Goal: Navigation & Orientation: Find specific page/section

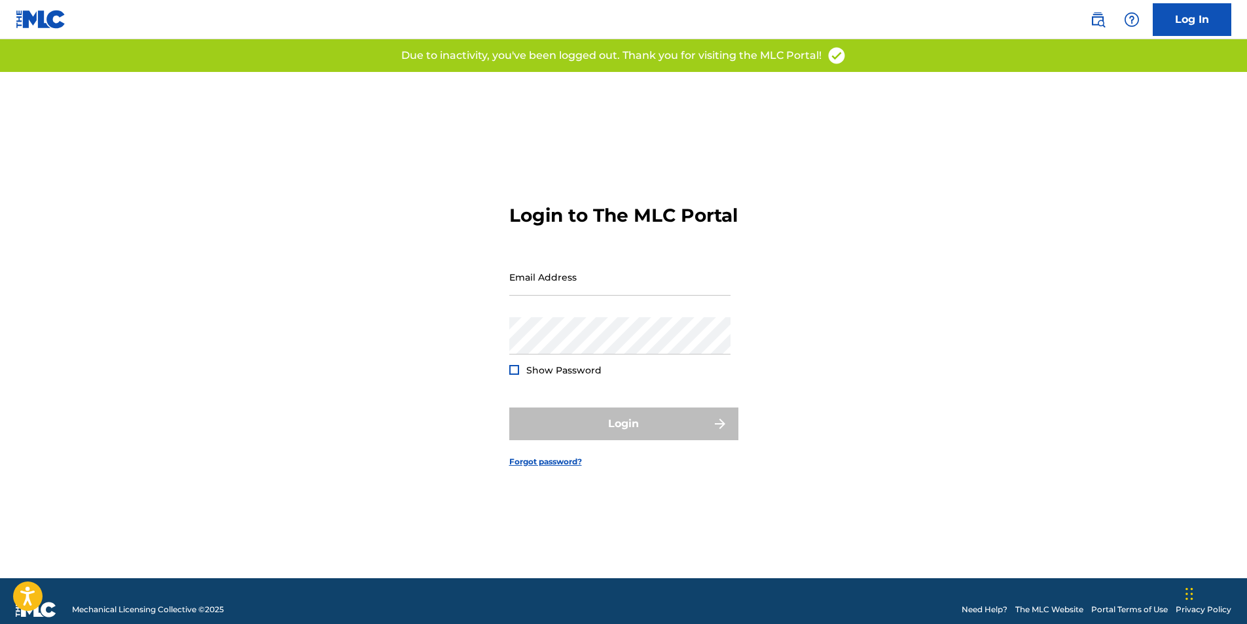
type input "[EMAIL_ADDRESS][DOMAIN_NAME]"
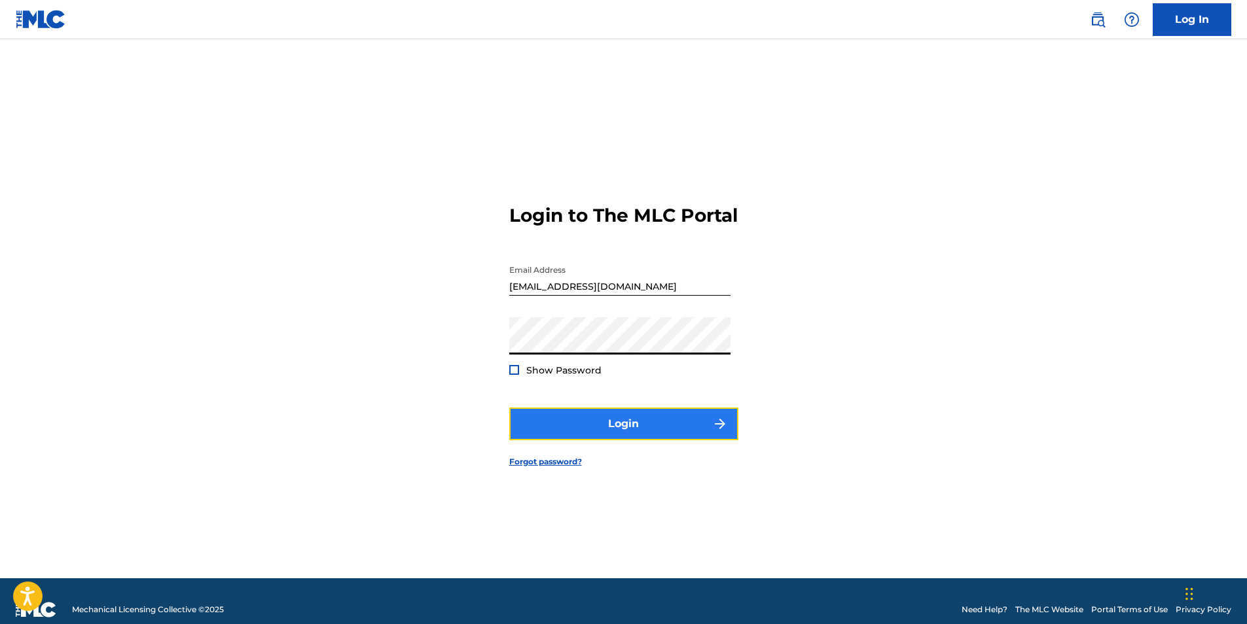
click at [634, 438] on button "Login" at bounding box center [623, 424] width 229 height 33
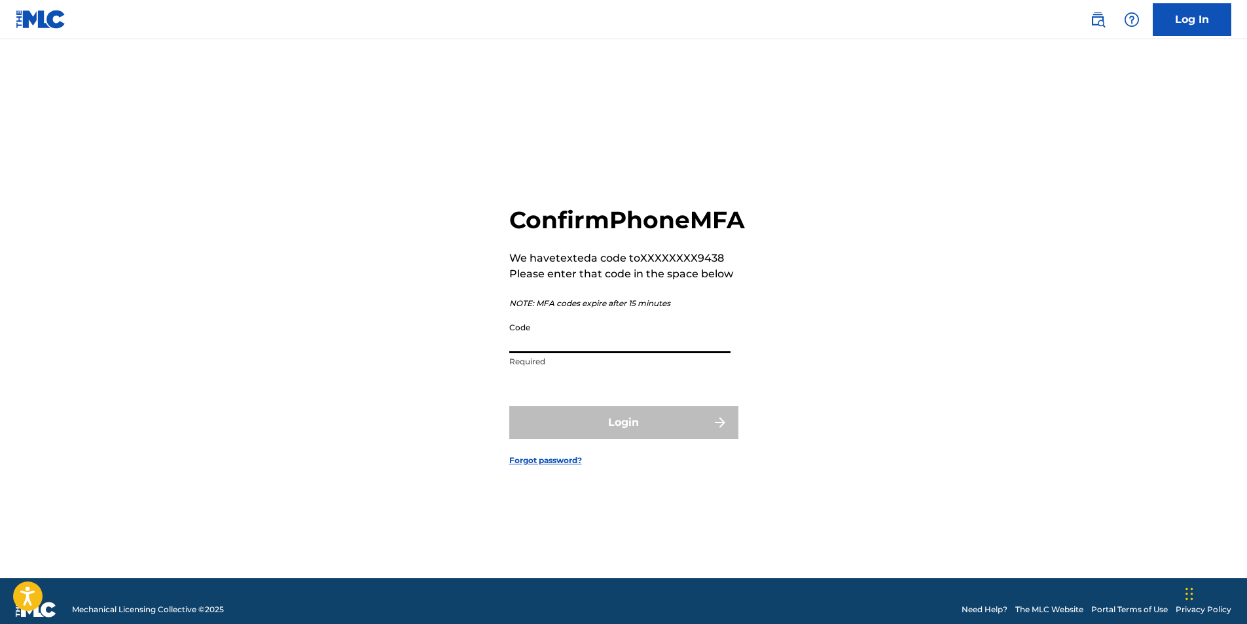
click at [638, 353] on input "Code" at bounding box center [619, 334] width 221 height 37
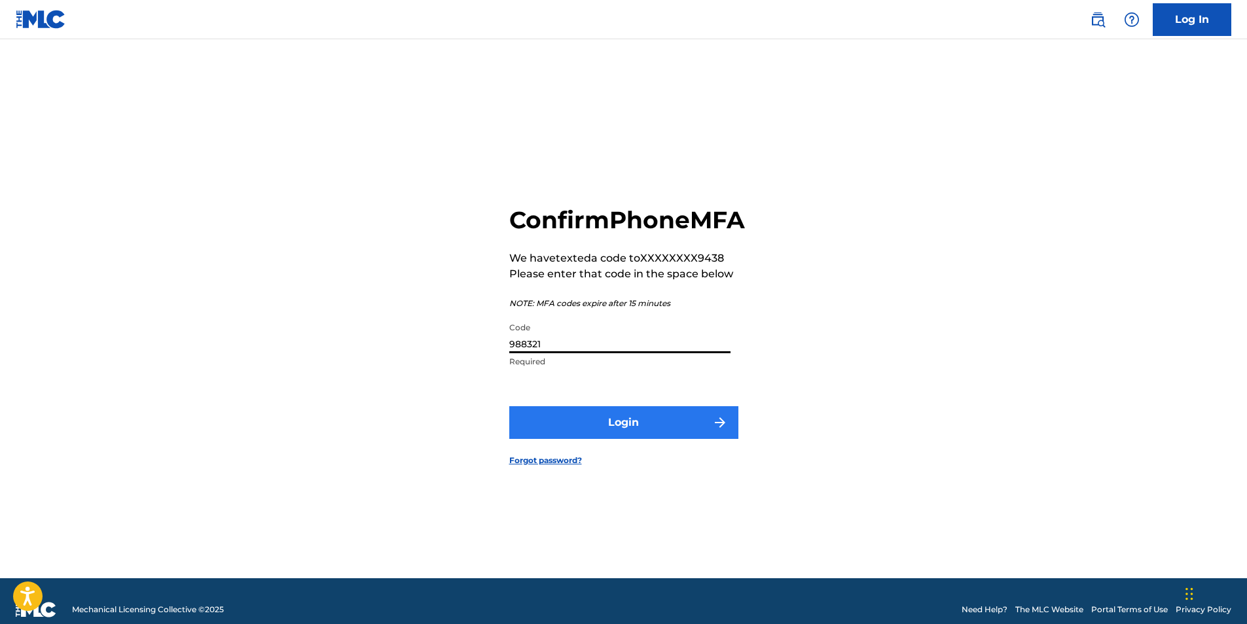
type input "988321"
click at [607, 428] on button "Login" at bounding box center [623, 422] width 229 height 33
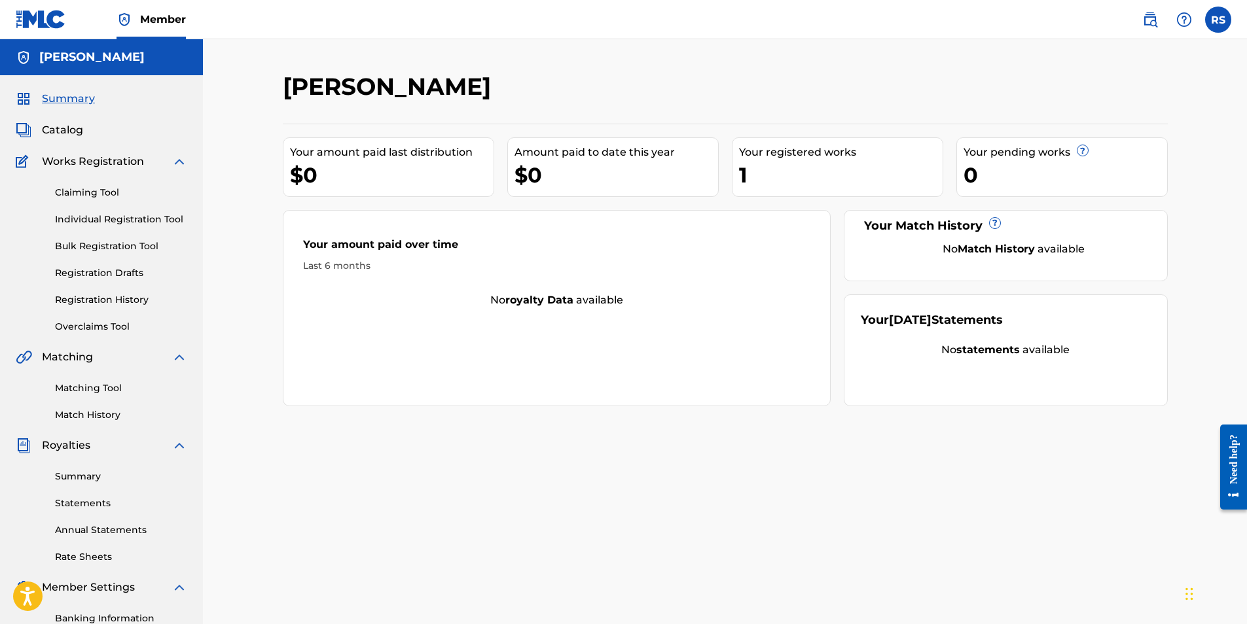
click at [105, 211] on div "Claiming Tool Individual Registration Tool Bulk Registration Tool Registration …" at bounding box center [101, 252] width 171 height 164
click at [110, 219] on link "Individual Registration Tool" at bounding box center [121, 220] width 132 height 14
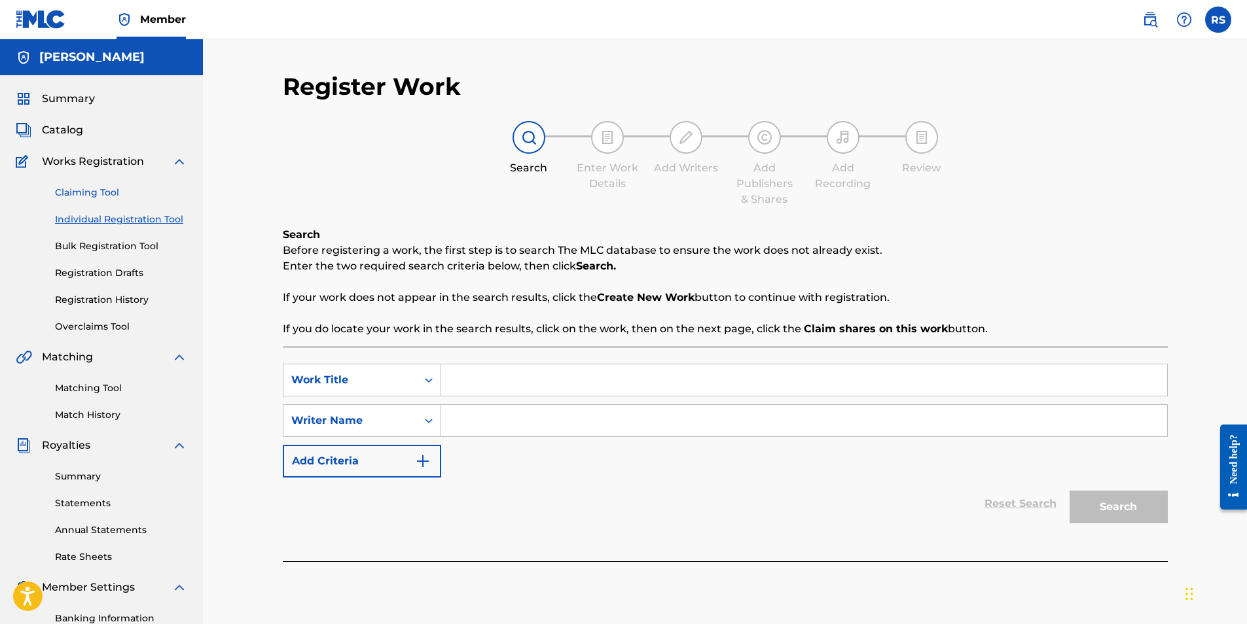
click at [89, 187] on link "Claiming Tool" at bounding box center [121, 193] width 132 height 14
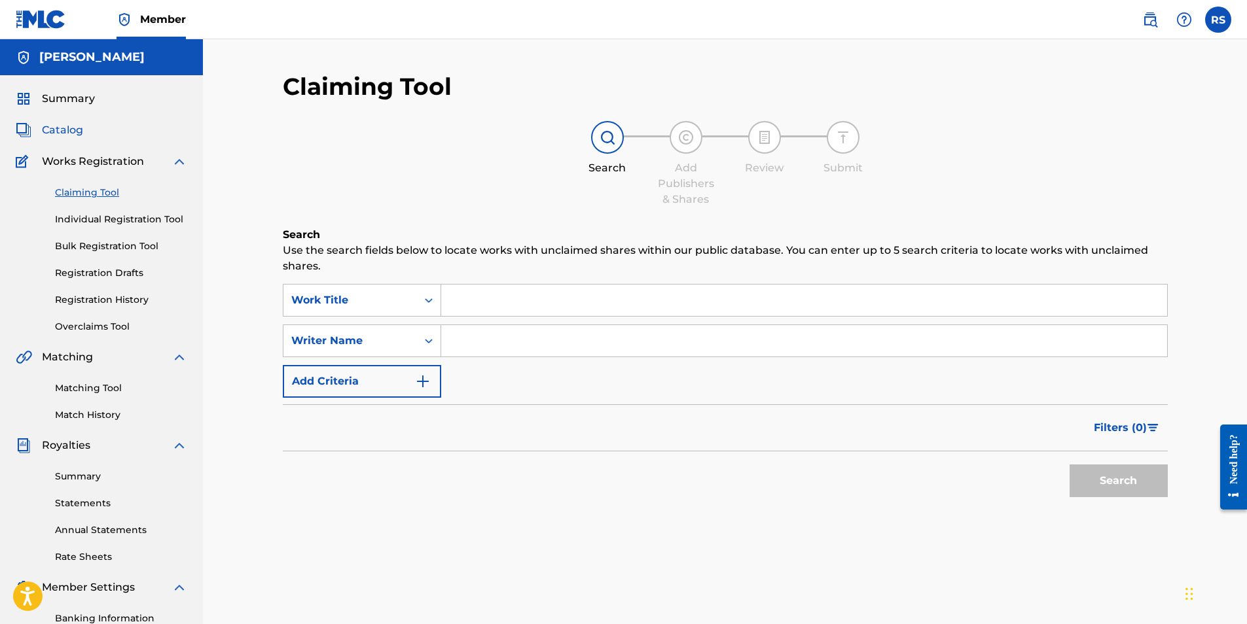
click at [62, 134] on span "Catalog" at bounding box center [62, 130] width 41 height 16
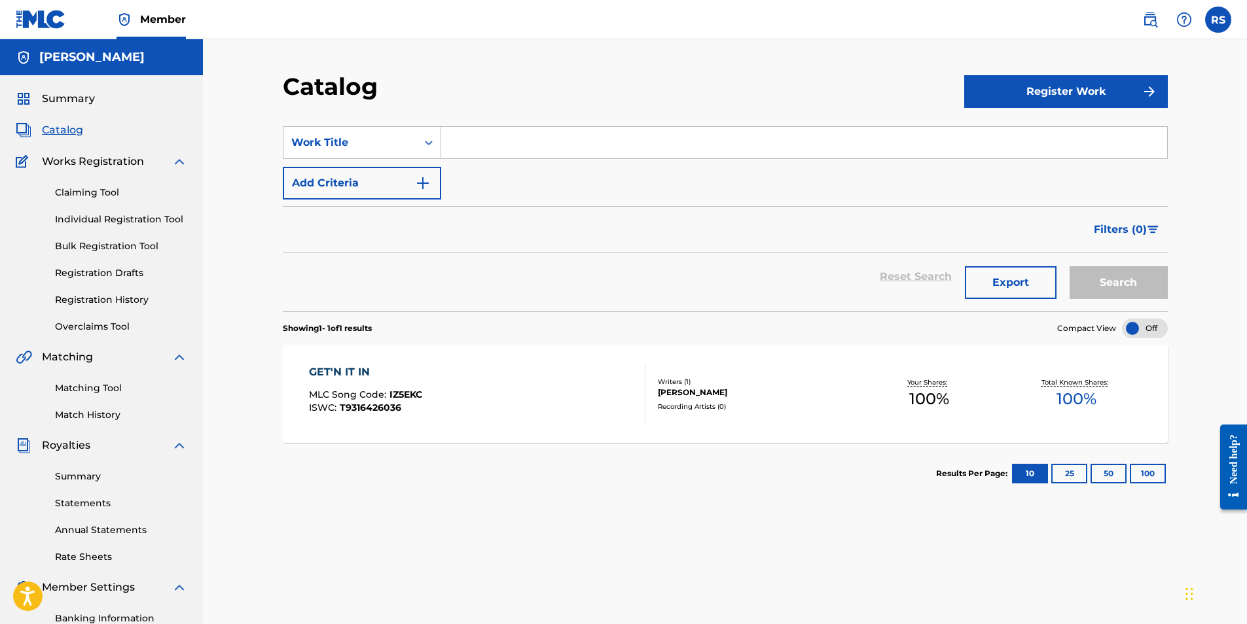
click at [1046, 388] on div "Total Known Shares: 100 %" at bounding box center [1076, 394] width 147 height 40
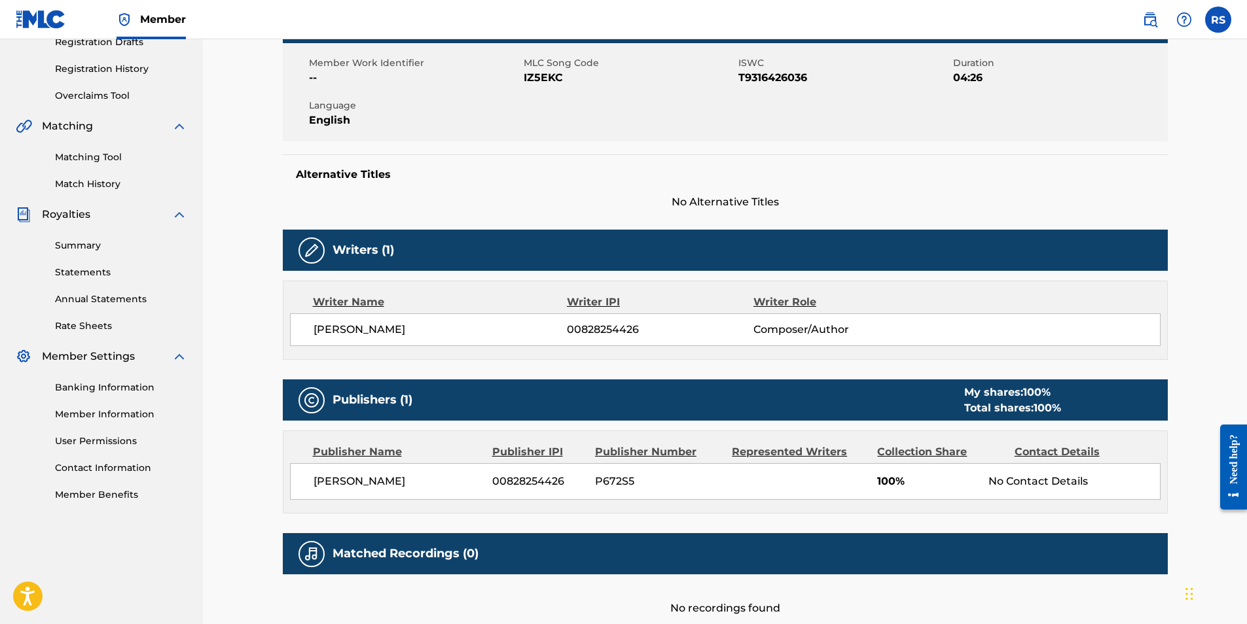
scroll to position [273, 0]
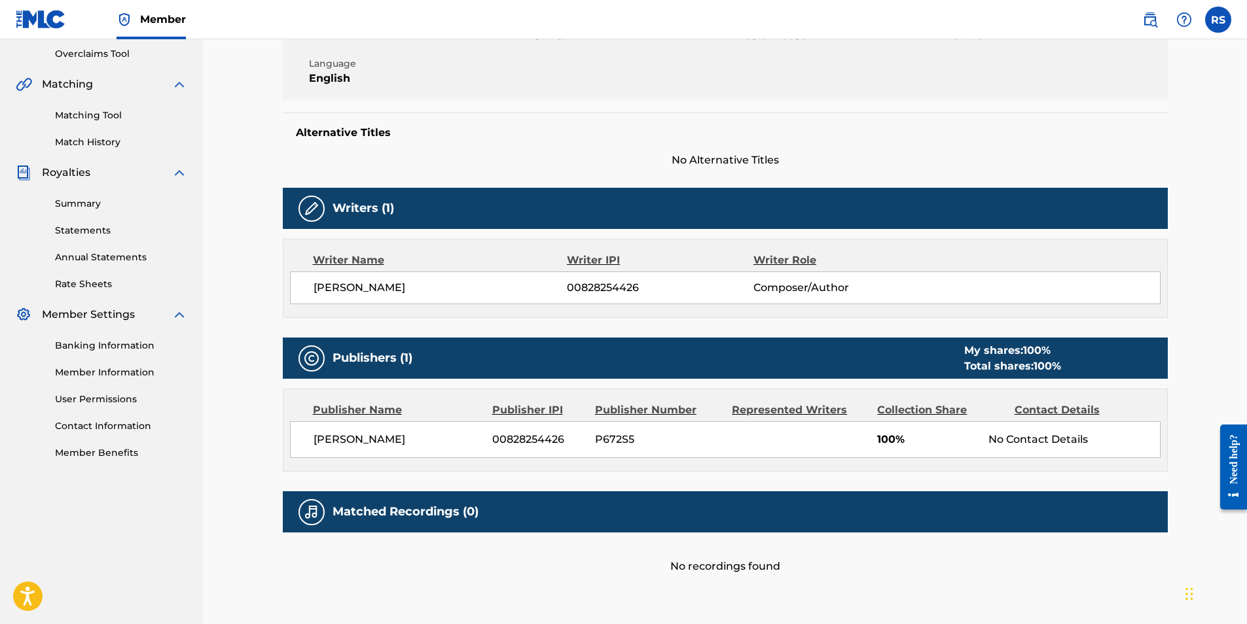
click at [1175, 274] on div "< Back to results Edit Last Edited: [DATE] Source: The MLC GET'N IT IN Work Det…" at bounding box center [725, 213] width 916 height 828
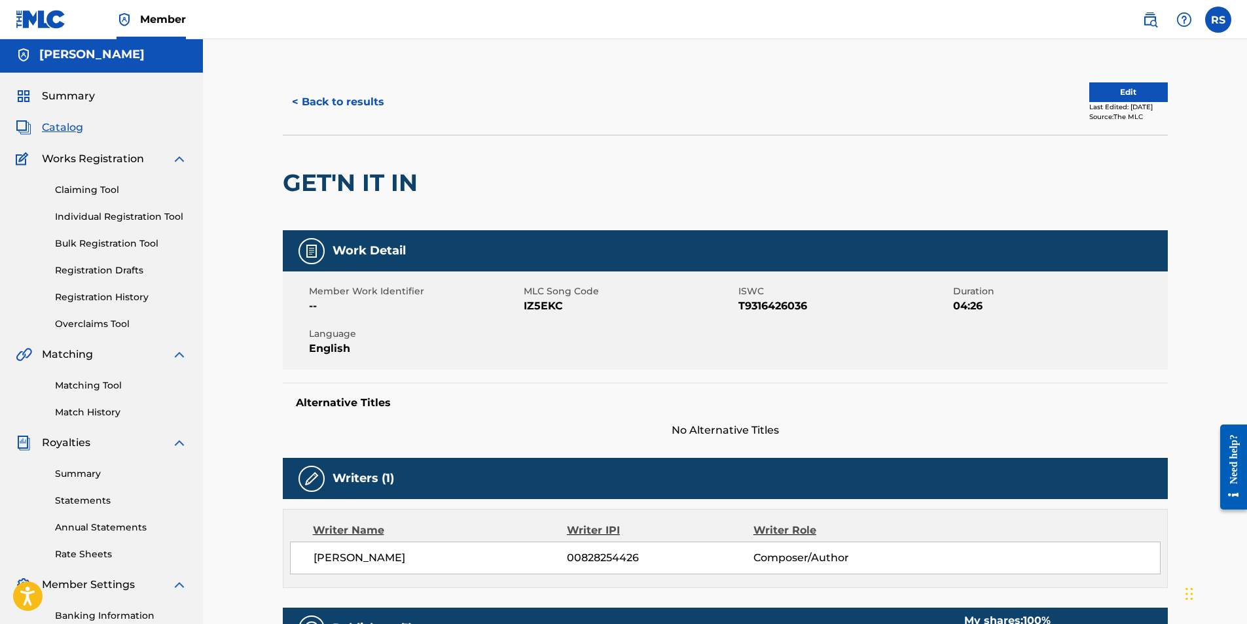
scroll to position [0, 0]
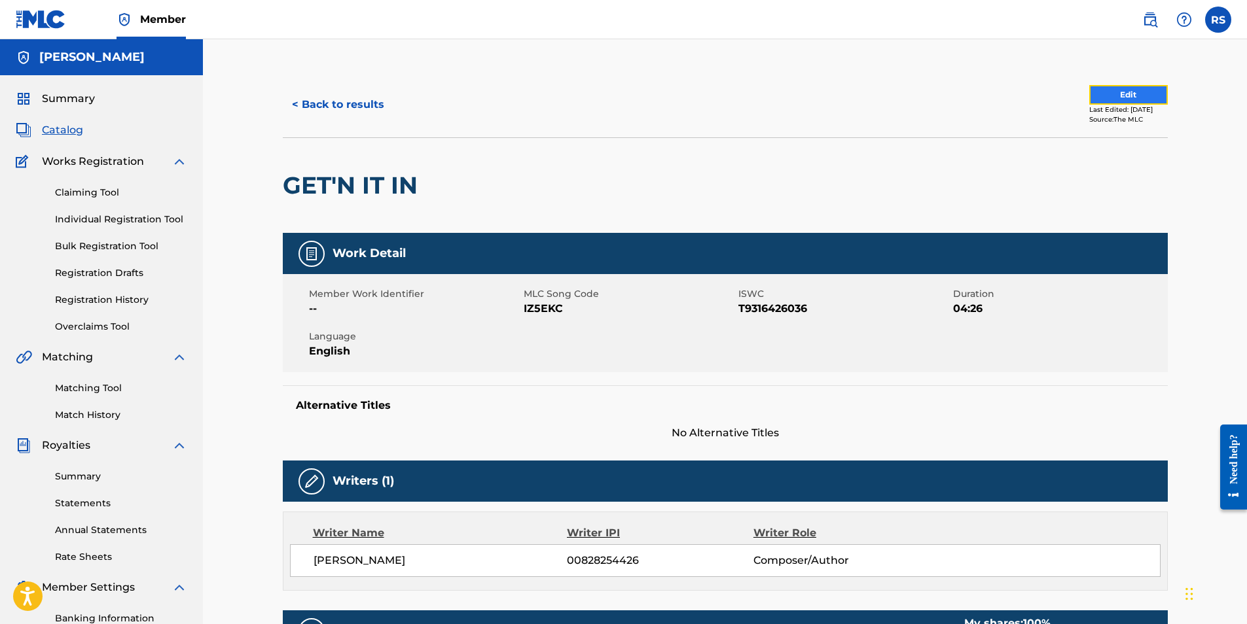
click at [1089, 93] on button "Edit" at bounding box center [1128, 95] width 79 height 20
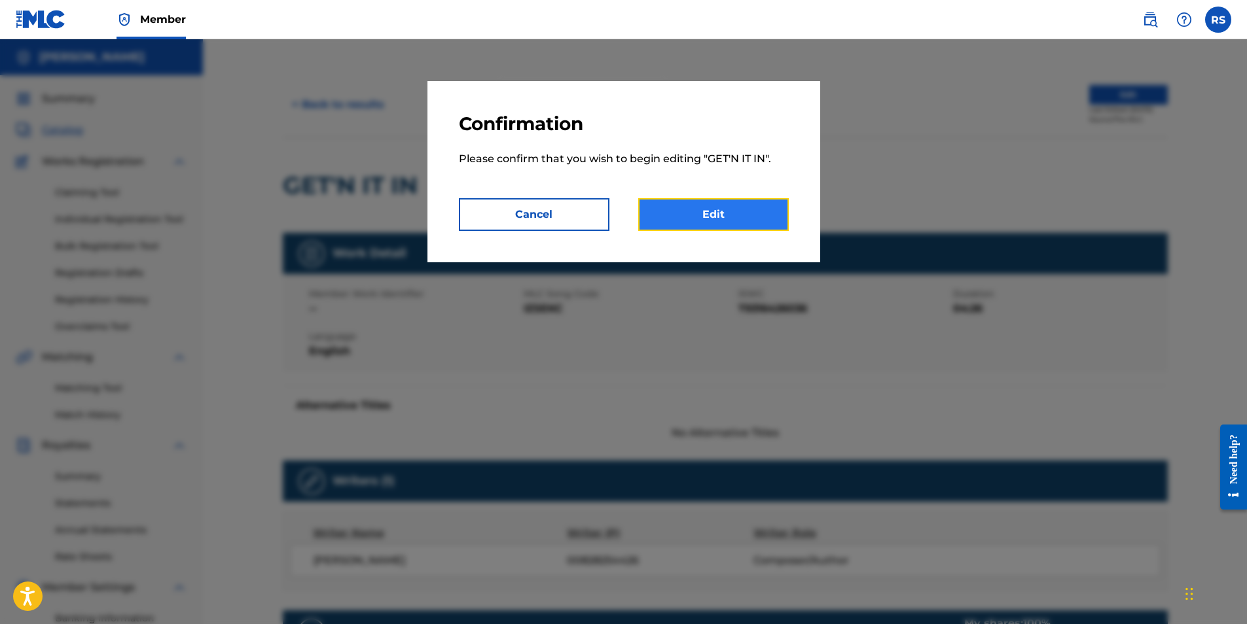
click at [690, 214] on link "Edit" at bounding box center [713, 214] width 151 height 33
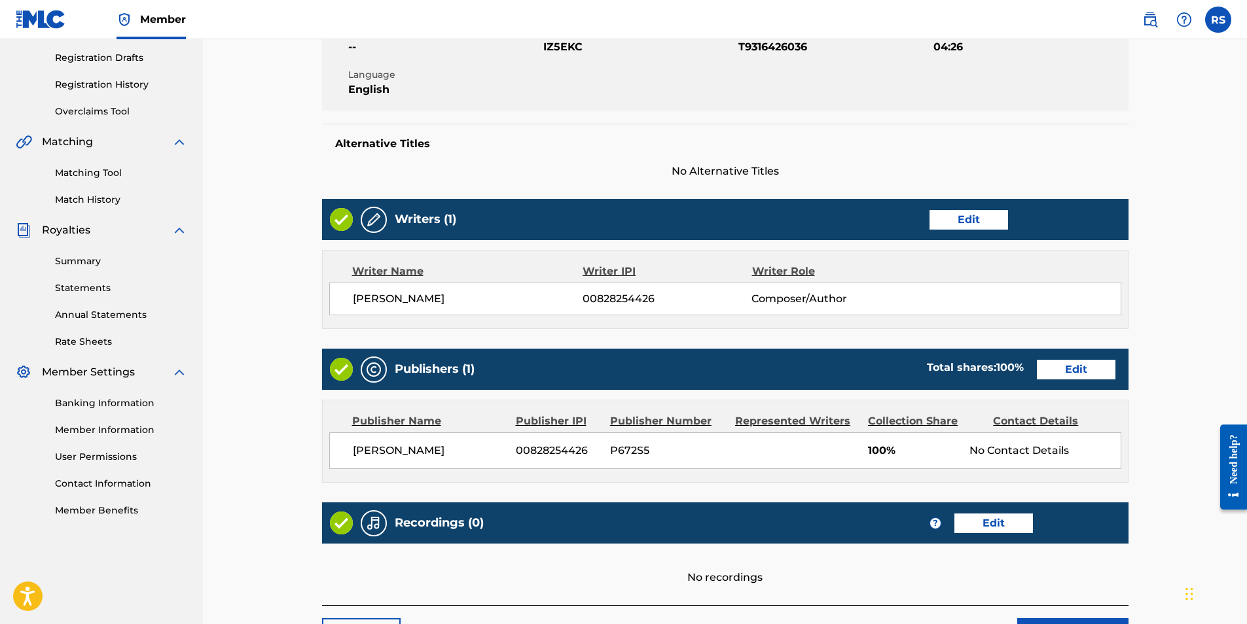
scroll to position [325, 0]
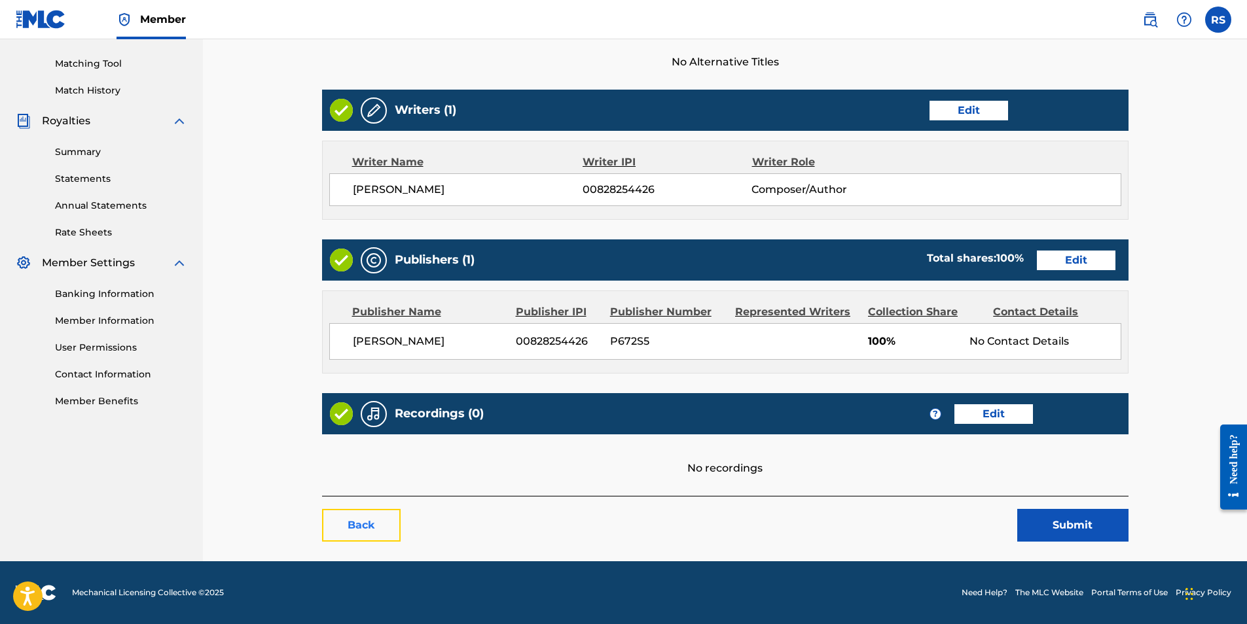
click at [375, 517] on link "Back" at bounding box center [361, 525] width 79 height 33
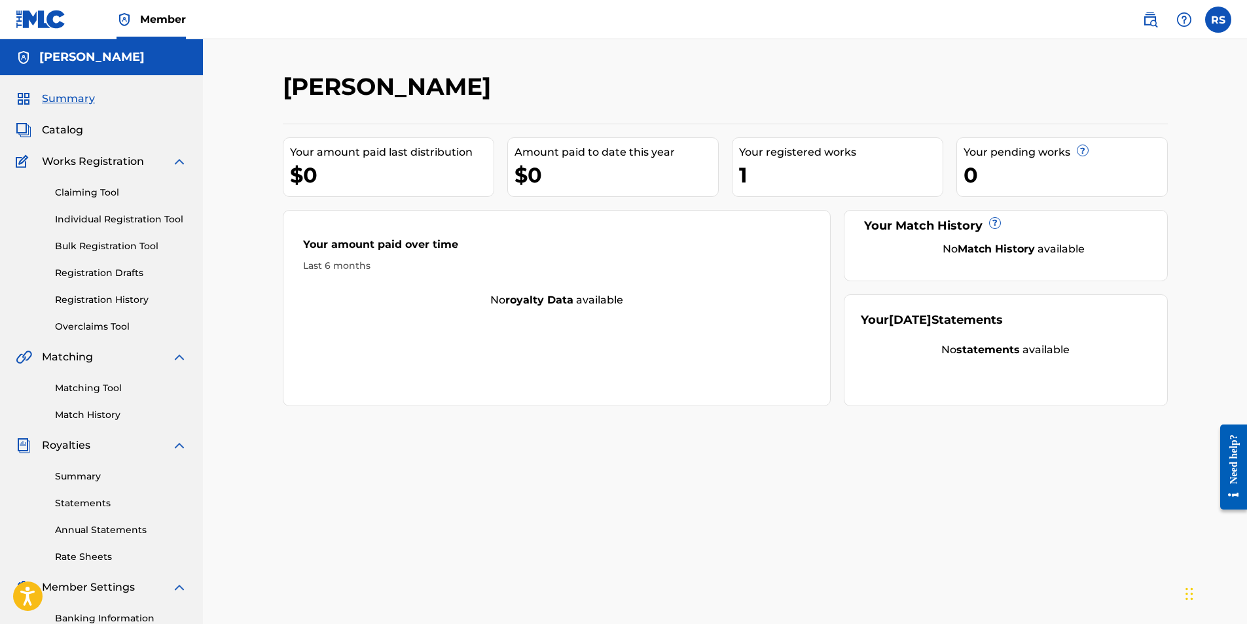
click at [1081, 110] on div at bounding box center [1066, 91] width 204 height 39
click at [99, 302] on link "Registration History" at bounding box center [121, 300] width 132 height 14
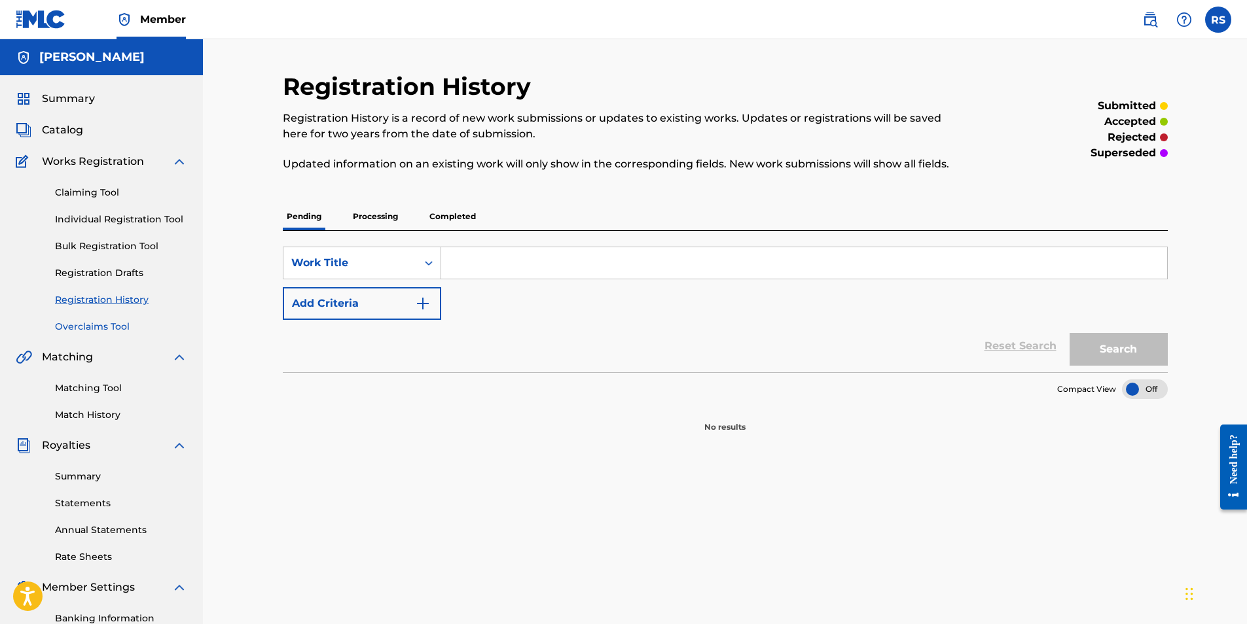
click at [99, 331] on link "Overclaims Tool" at bounding box center [121, 327] width 132 height 14
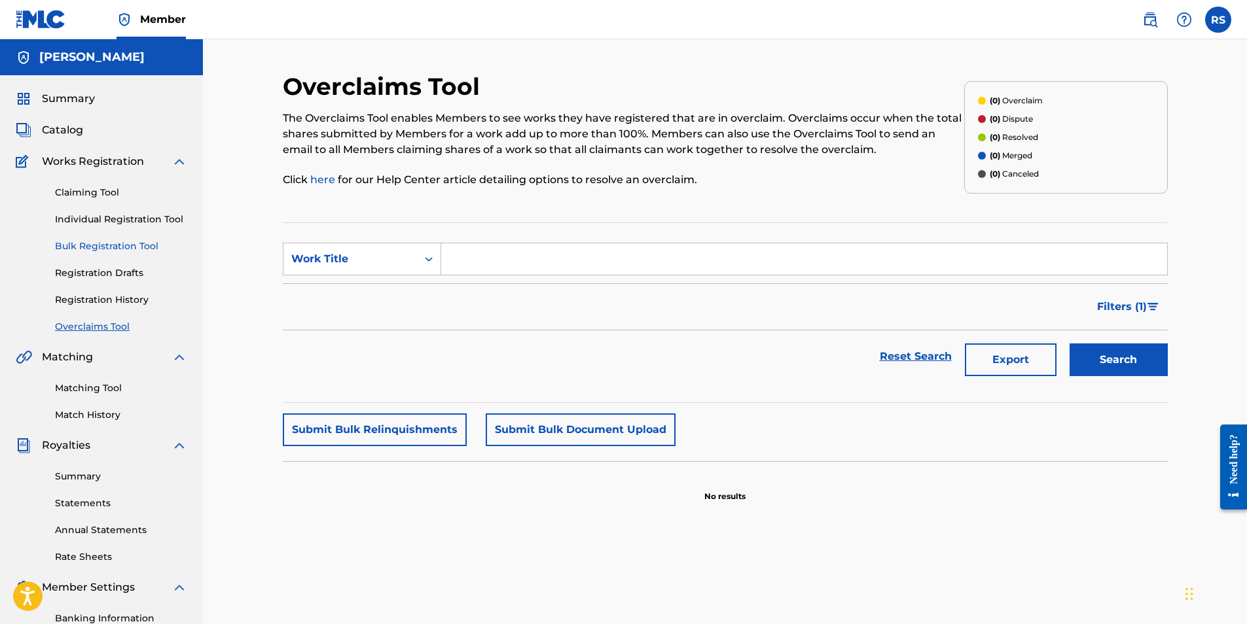
click at [107, 244] on link "Bulk Registration Tool" at bounding box center [121, 247] width 132 height 14
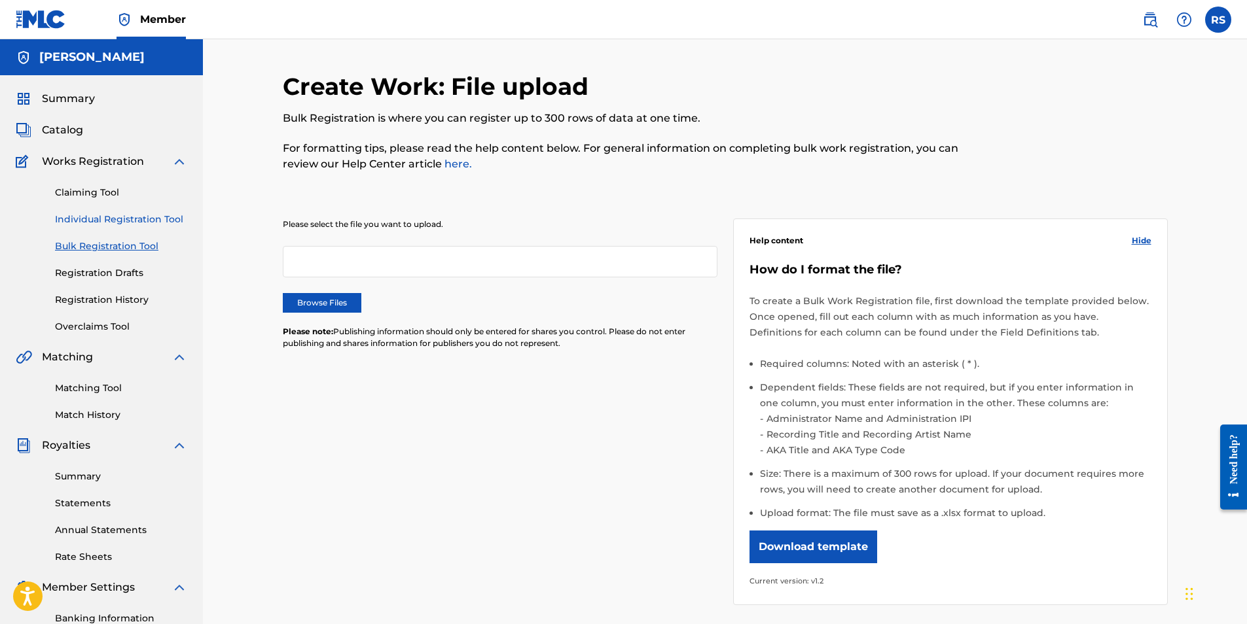
click at [109, 226] on link "Individual Registration Tool" at bounding box center [121, 220] width 132 height 14
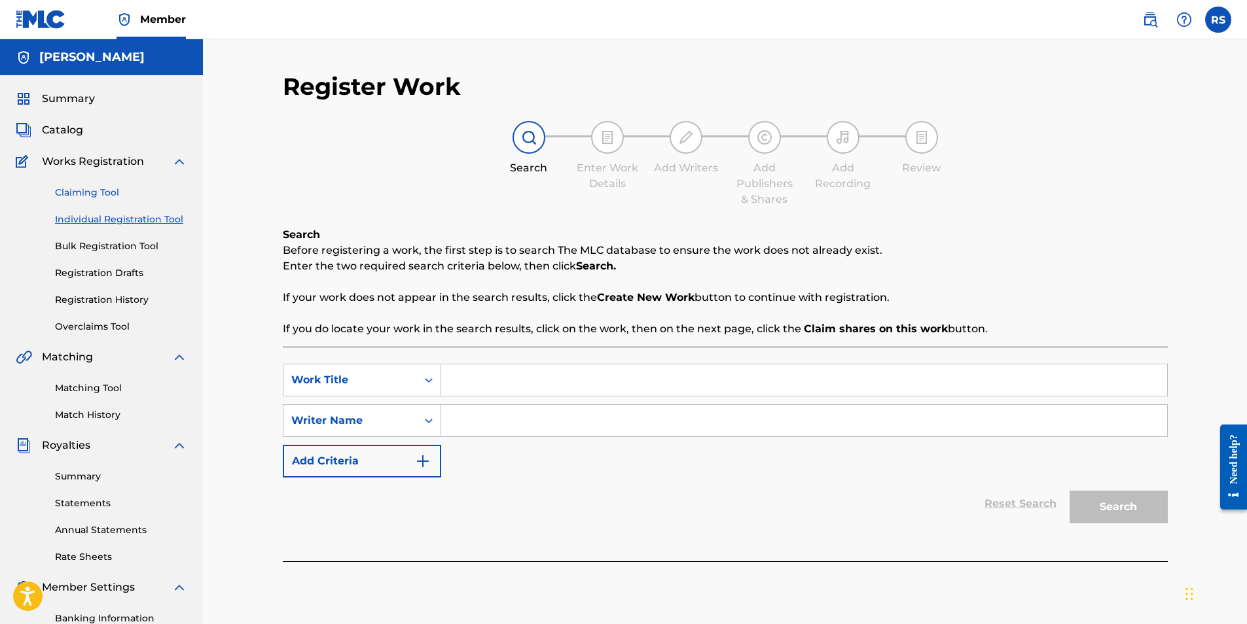
click at [109, 192] on link "Claiming Tool" at bounding box center [121, 193] width 132 height 14
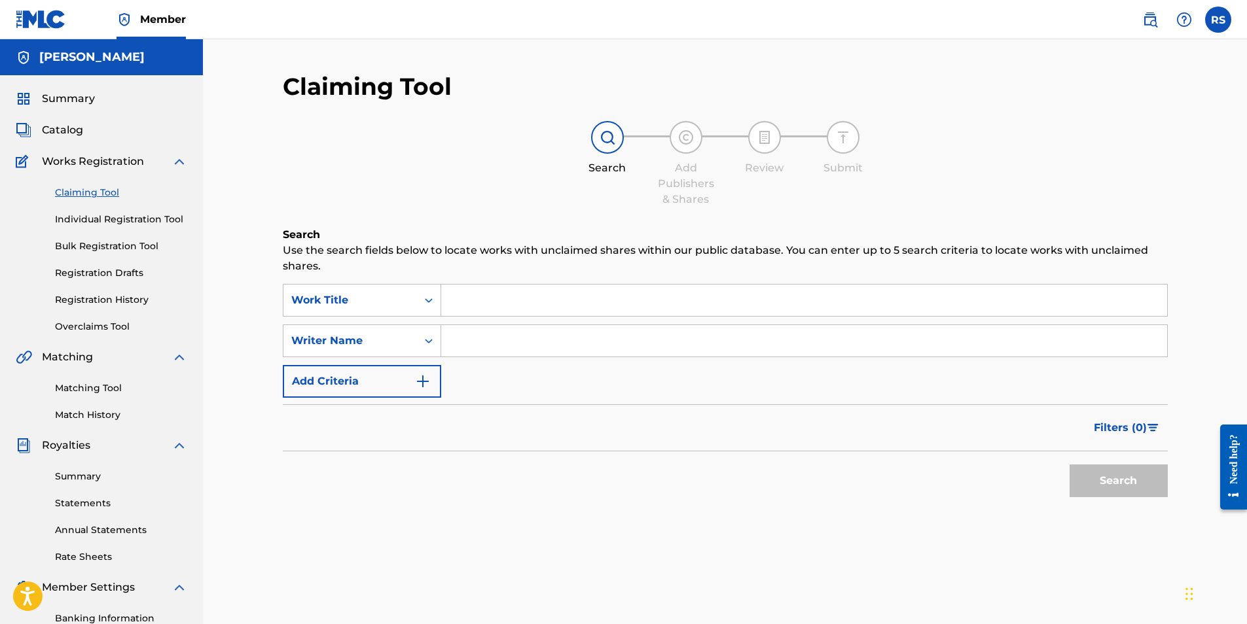
click at [113, 160] on span "Works Registration" at bounding box center [93, 162] width 102 height 16
click at [53, 99] on span "Summary" at bounding box center [68, 99] width 53 height 16
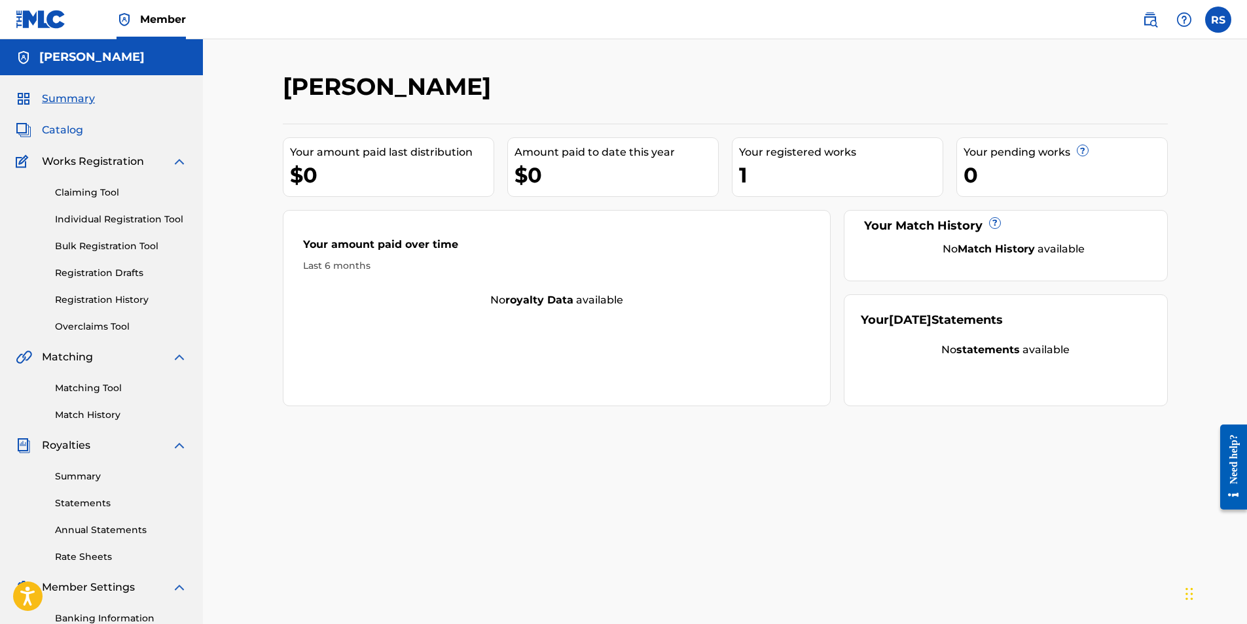
click at [58, 133] on span "Catalog" at bounding box center [62, 130] width 41 height 16
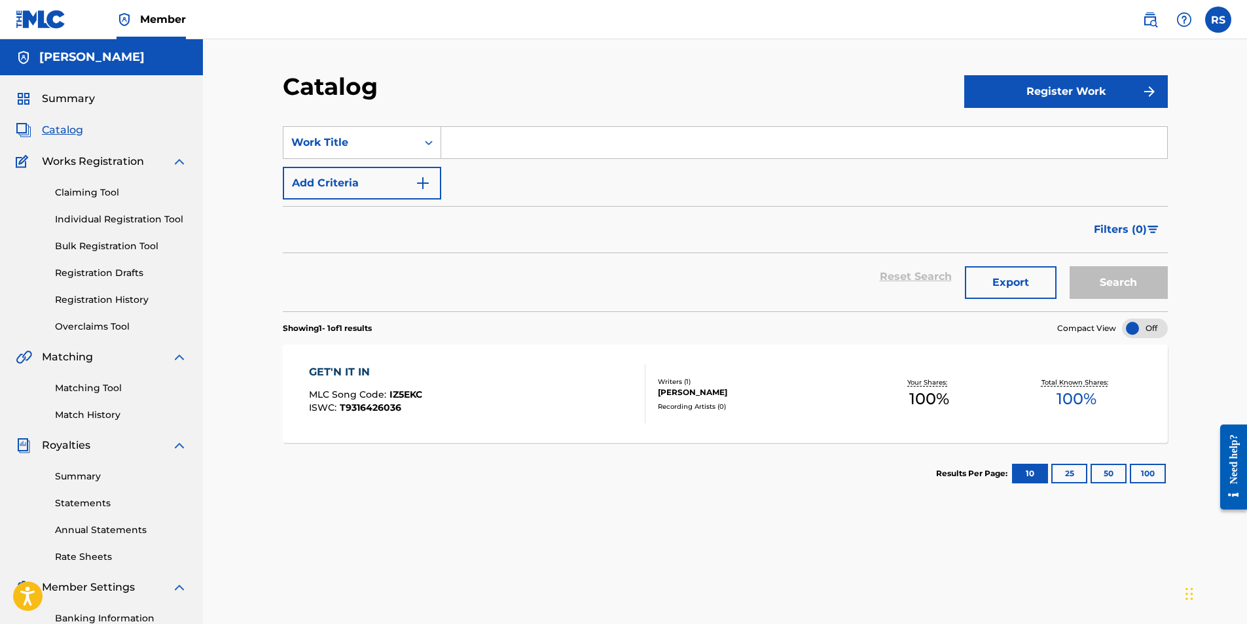
click at [340, 372] on div "GET'N IT IN" at bounding box center [365, 373] width 113 height 16
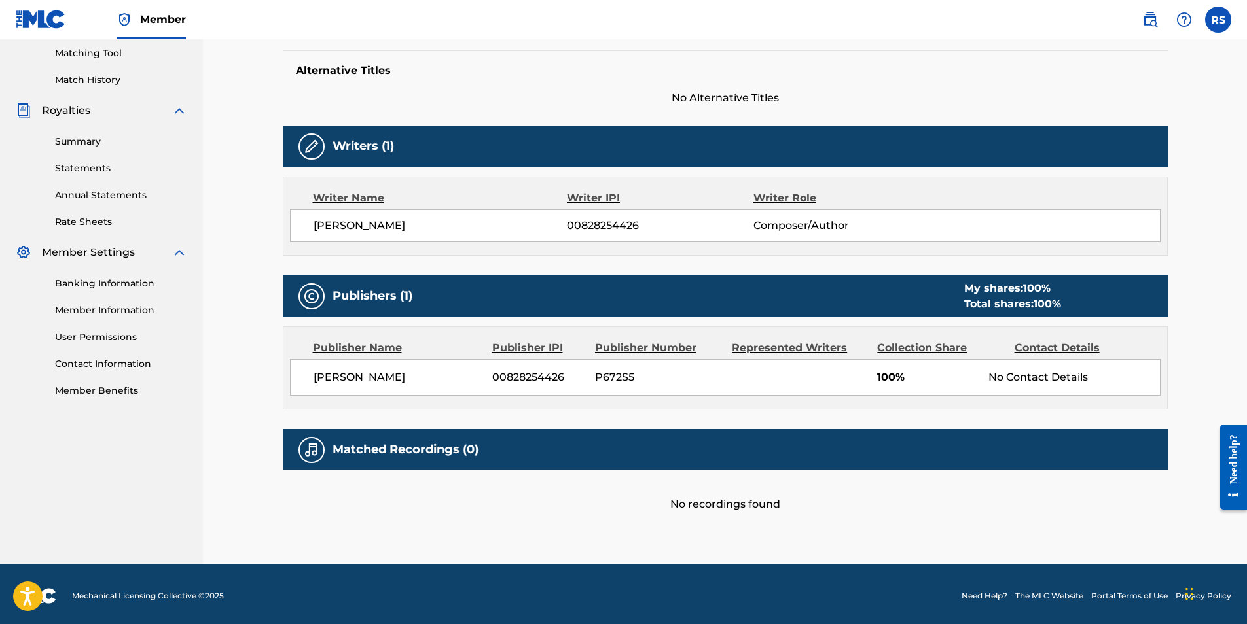
scroll to position [338, 0]
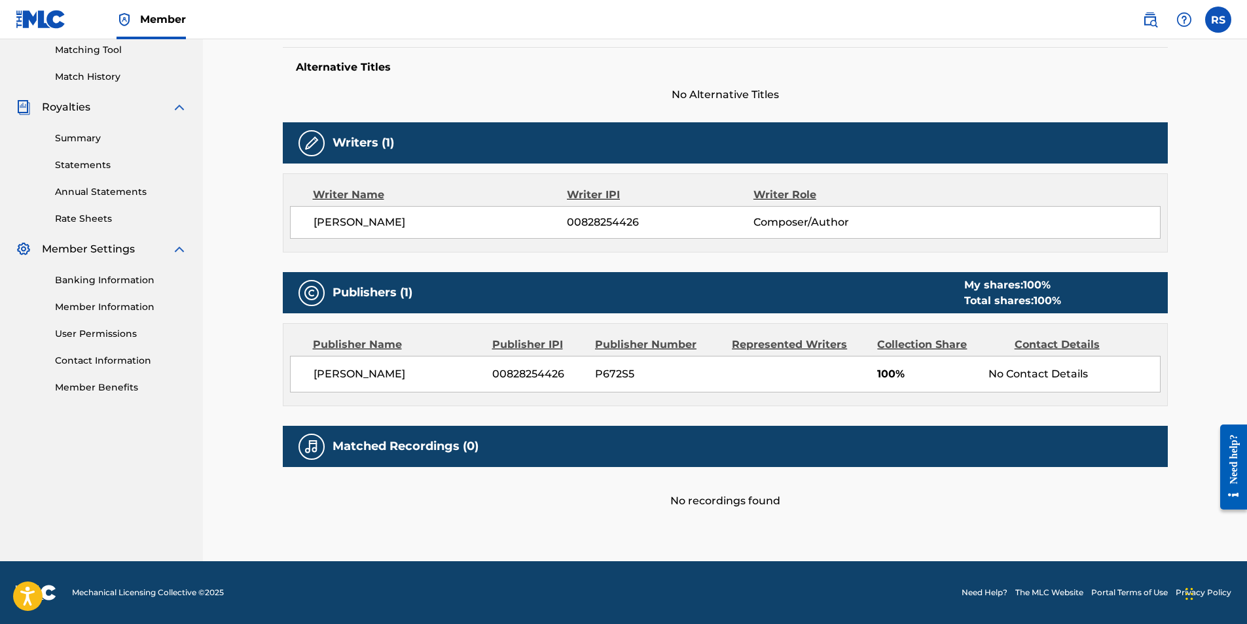
drag, startPoint x: 685, startPoint y: 450, endPoint x: 577, endPoint y: 445, distance: 107.5
click at [684, 450] on div "Matched Recordings (0)" at bounding box center [725, 446] width 885 height 41
click at [118, 279] on link "Banking Information" at bounding box center [121, 281] width 132 height 14
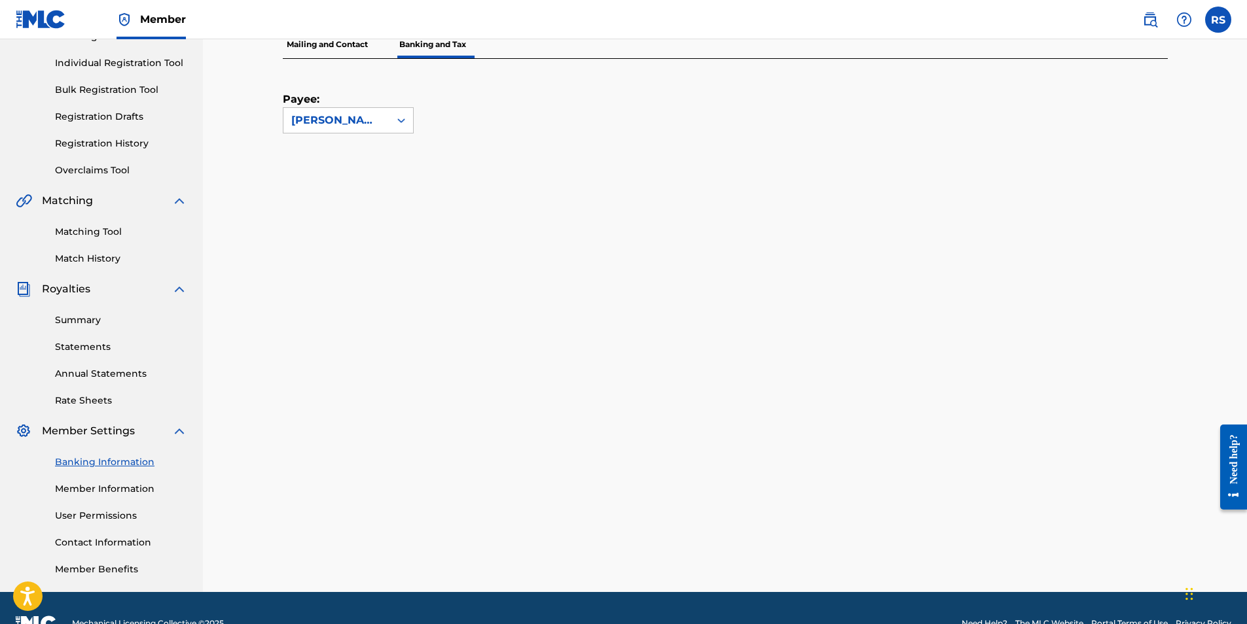
scroll to position [187, 0]
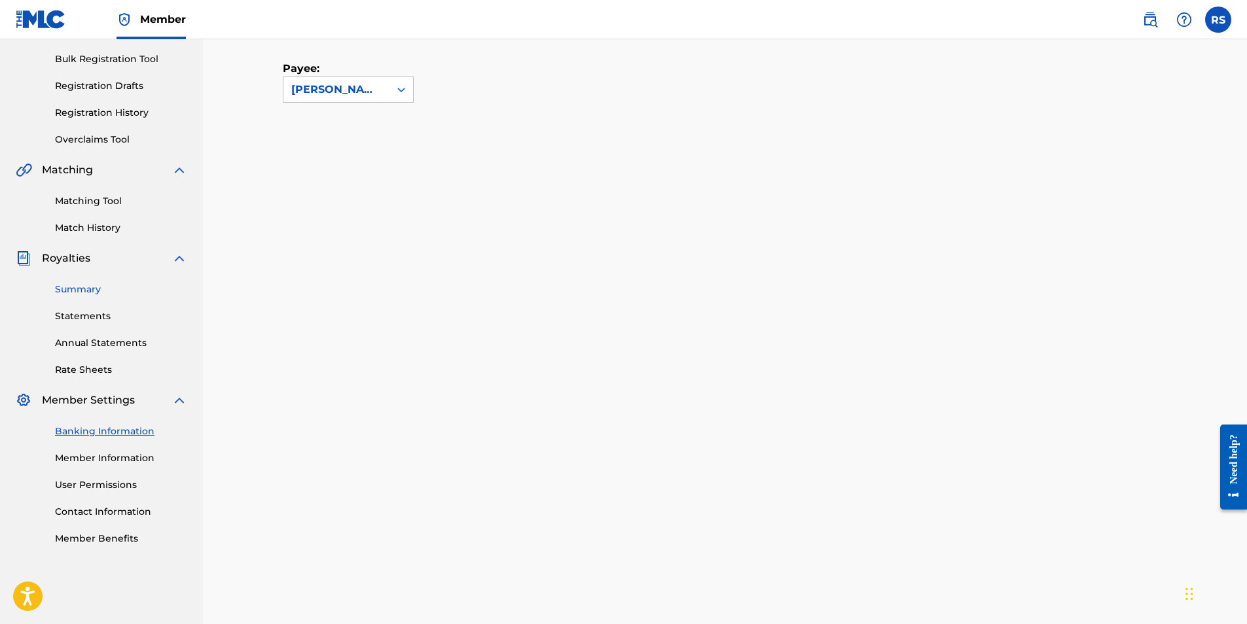
click at [90, 289] on link "Summary" at bounding box center [121, 290] width 132 height 14
